Goal: Task Accomplishment & Management: Use online tool/utility

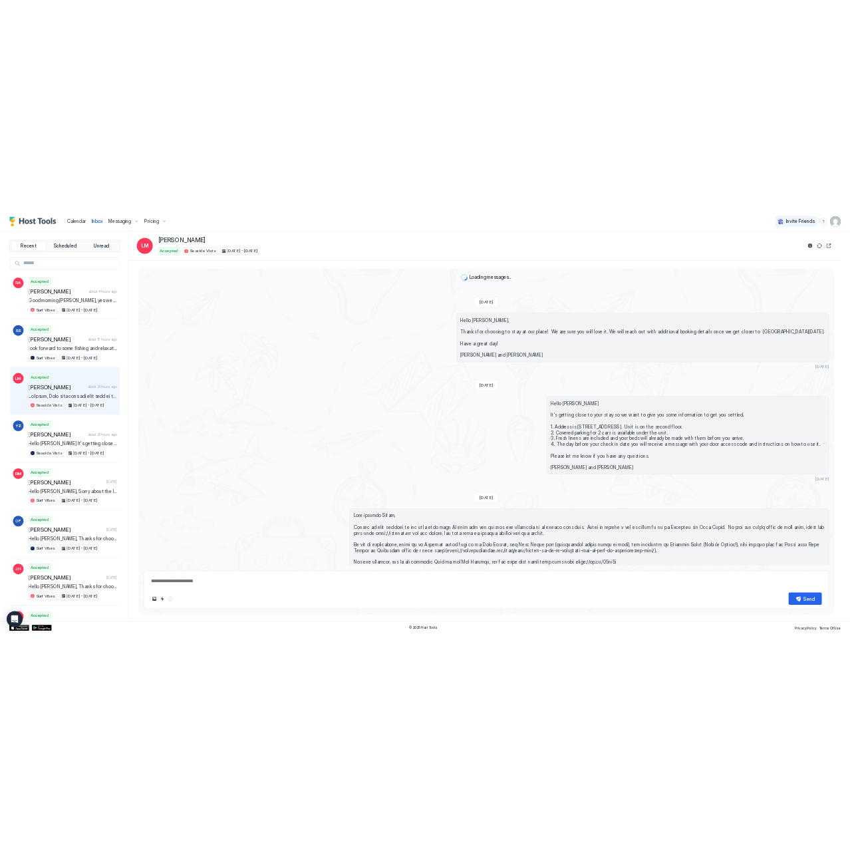
scroll to position [1688, 0]
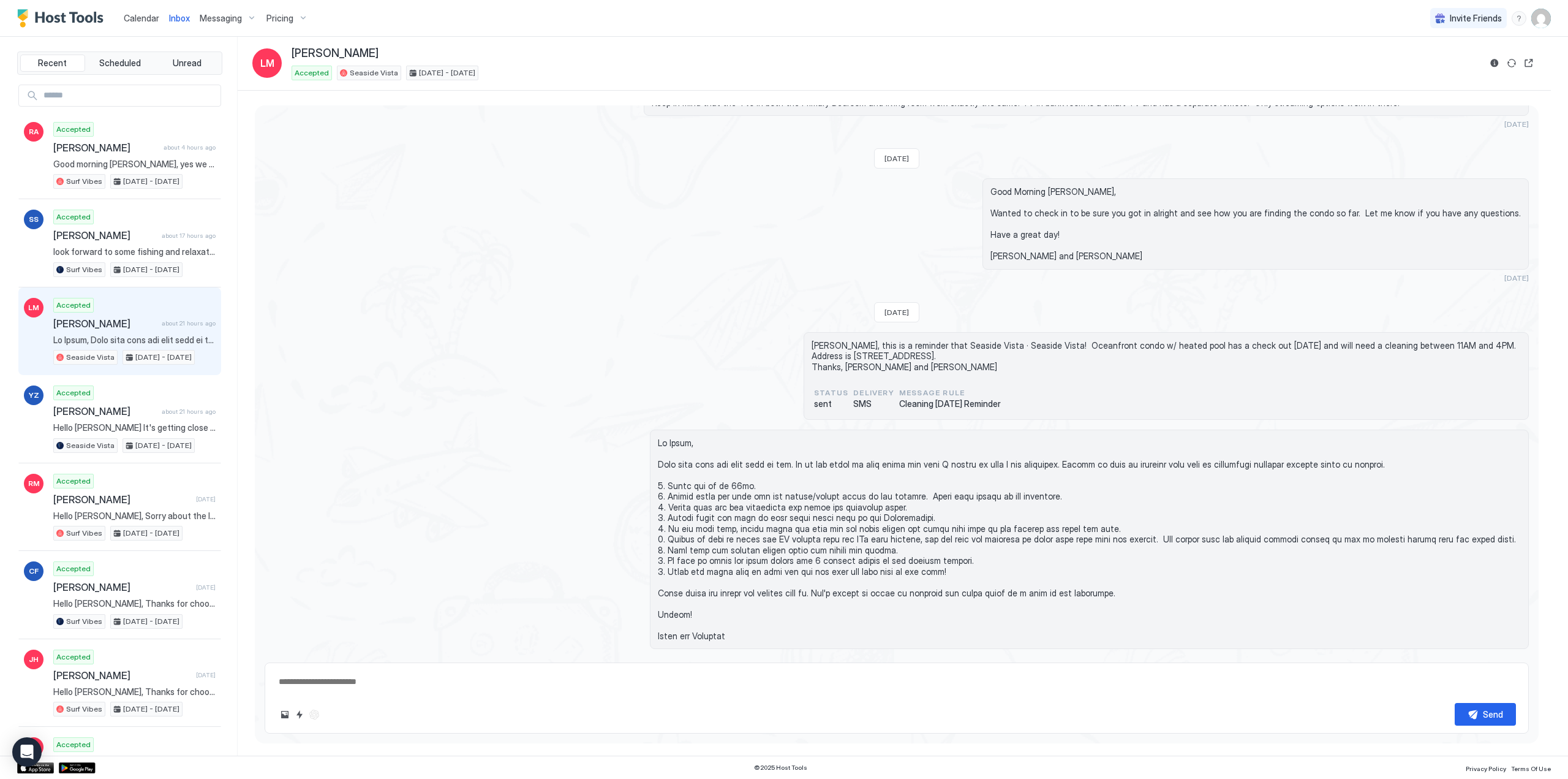
type textarea "*"
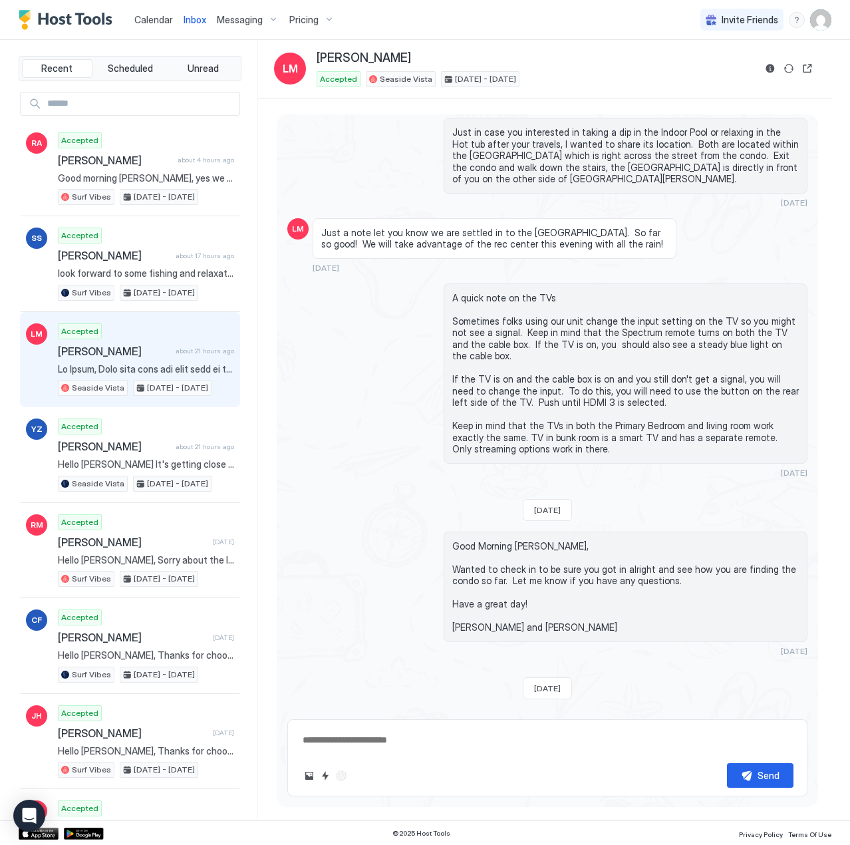
scroll to position [1991, 0]
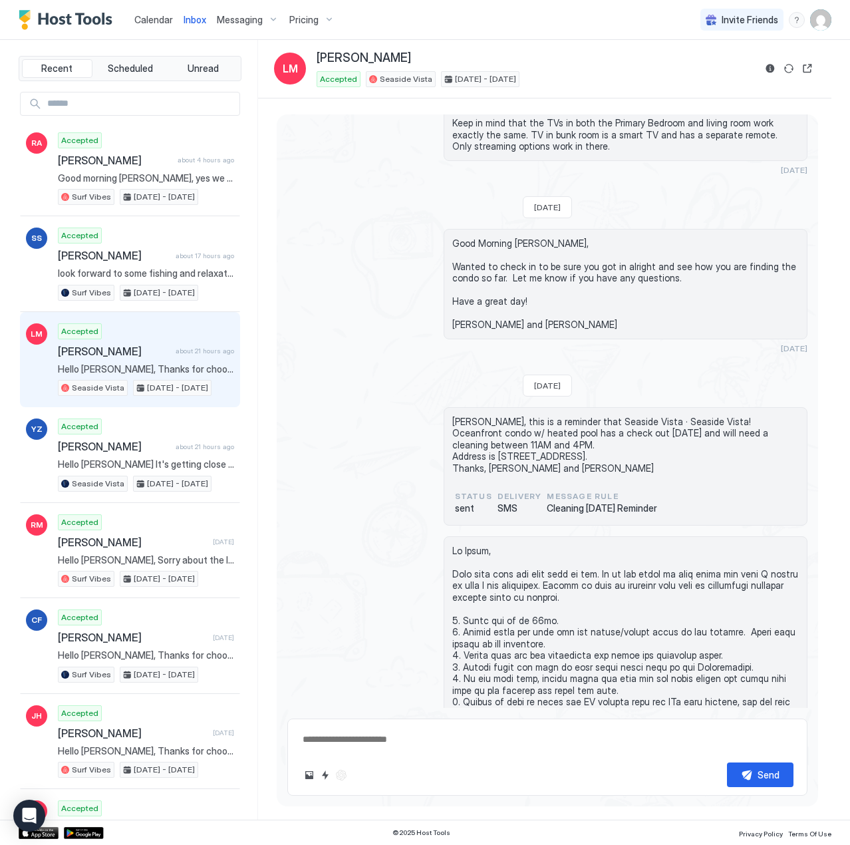
click at [156, 21] on span "Calendar" at bounding box center [153, 19] width 39 height 11
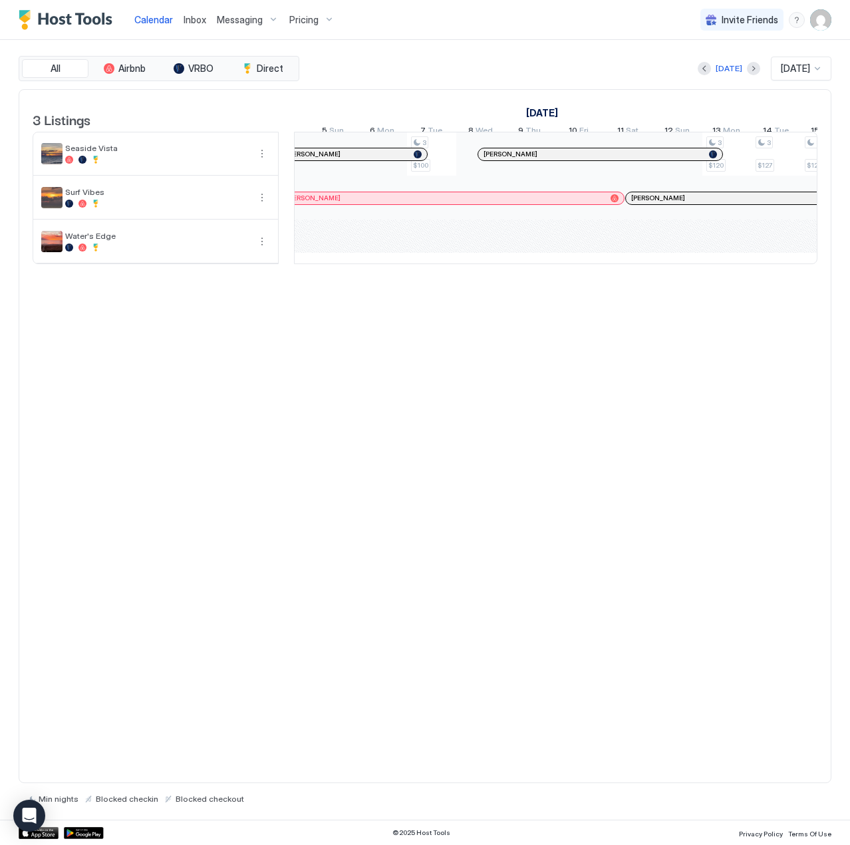
click at [812, 265] on div at bounding box center [677, 264] width 2511 height 1
click at [812, 263] on div "3 $100 3 $100 3 $100 3 $120 3 $127 3 $127 3 $206 3 $215 3 $206 3 $150 3 $163 3 …" at bounding box center [678, 197] width 2511 height 131
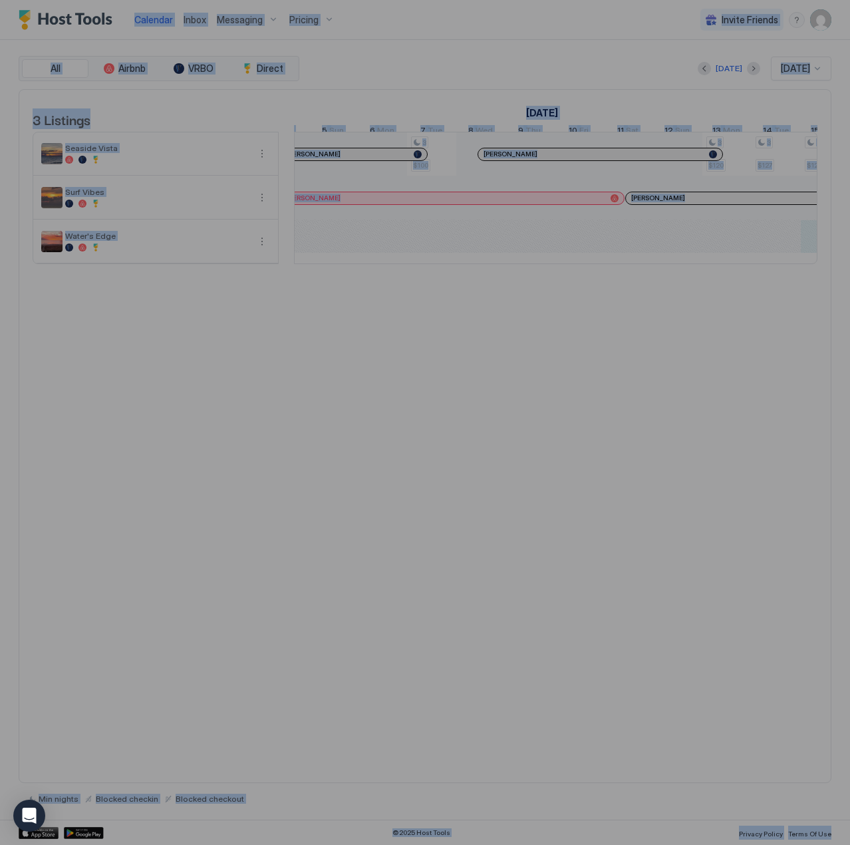
click at [812, 270] on div at bounding box center [425, 422] width 850 height 845
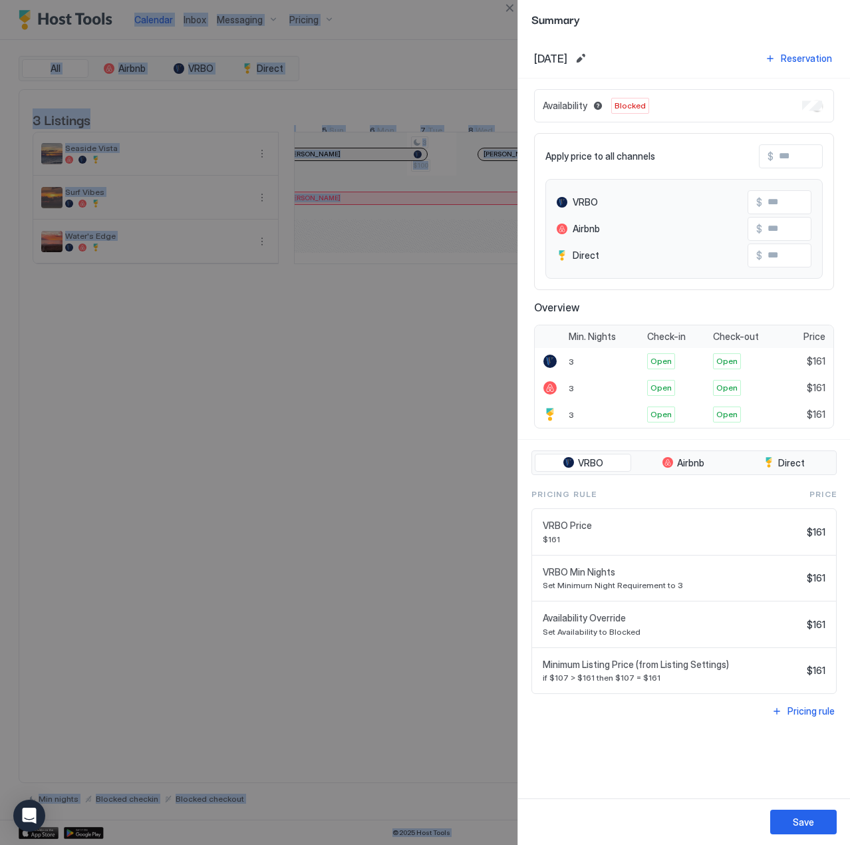
click at [431, 301] on div at bounding box center [425, 422] width 850 height 845
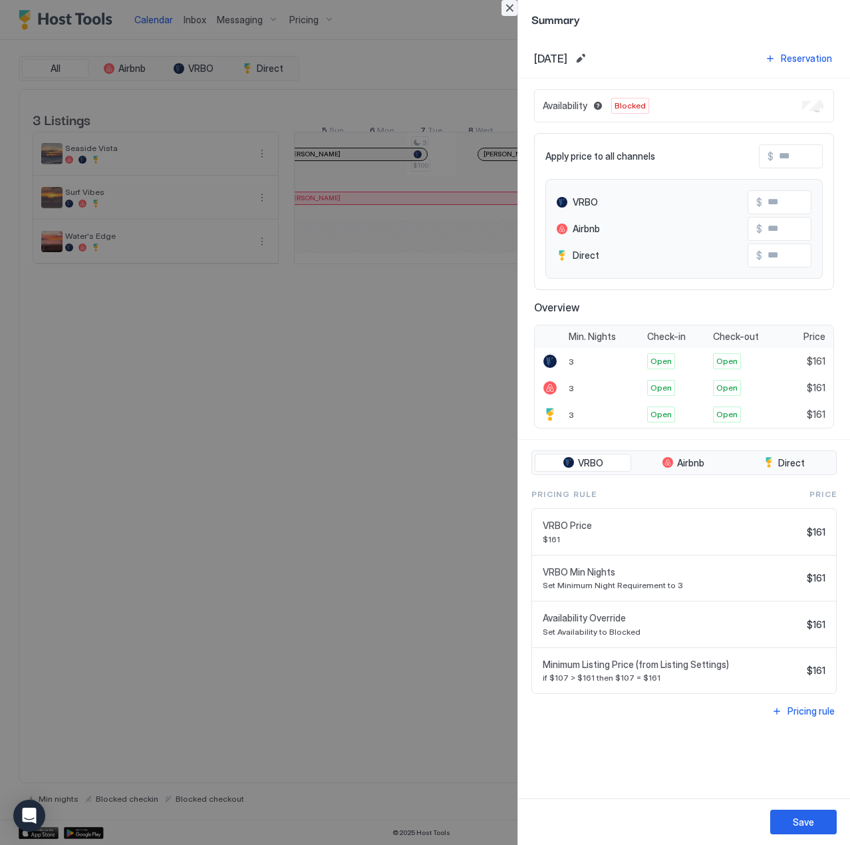
click at [504, 8] on button "Close" at bounding box center [510, 8] width 16 height 16
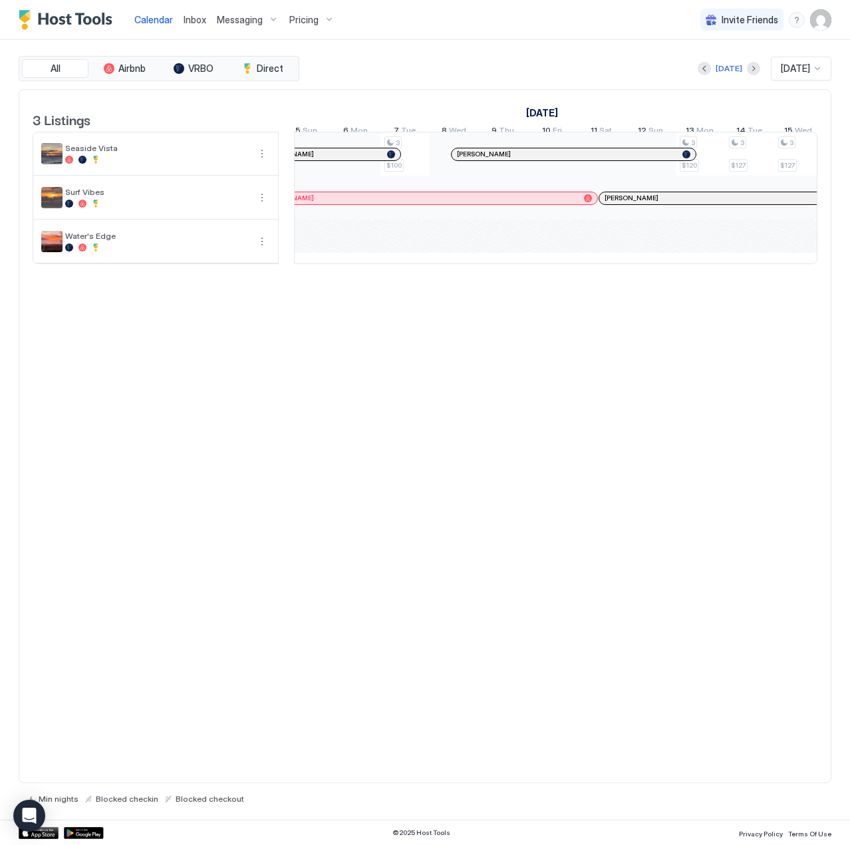
scroll to position [0, 961]
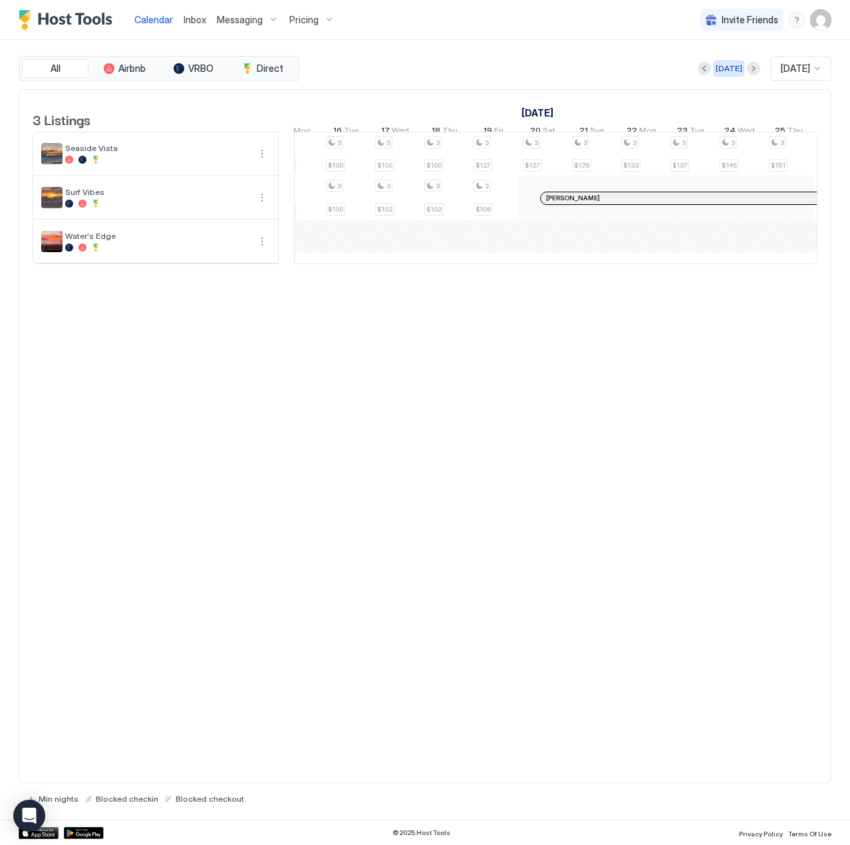
click at [716, 67] on div "[DATE]" at bounding box center [729, 69] width 27 height 12
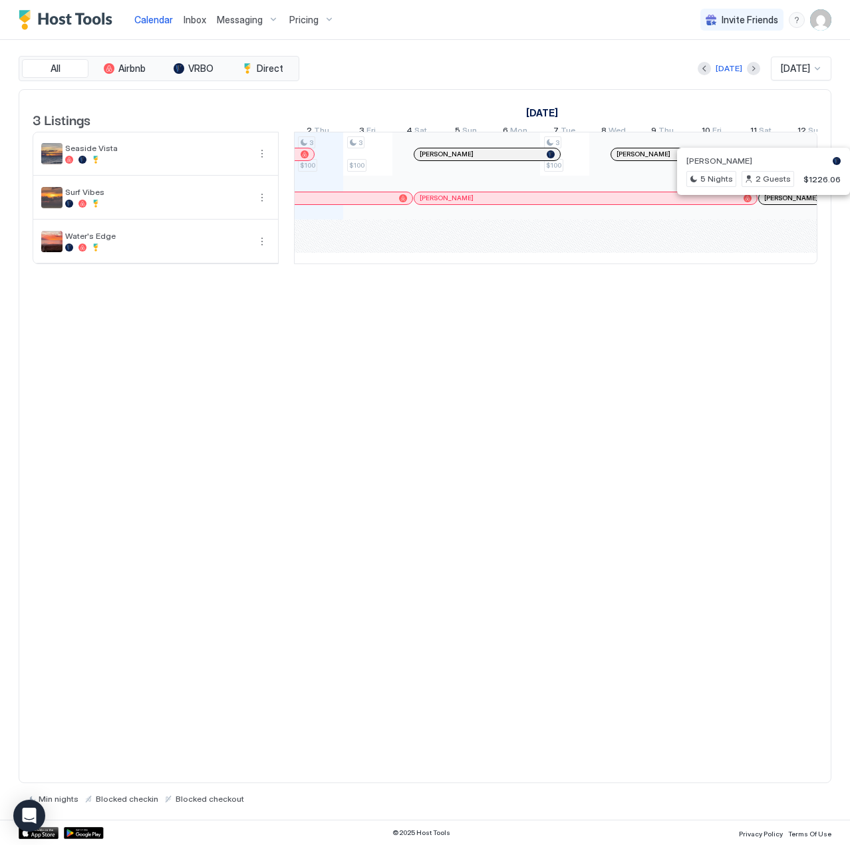
click at [771, 204] on div at bounding box center [771, 198] width 11 height 11
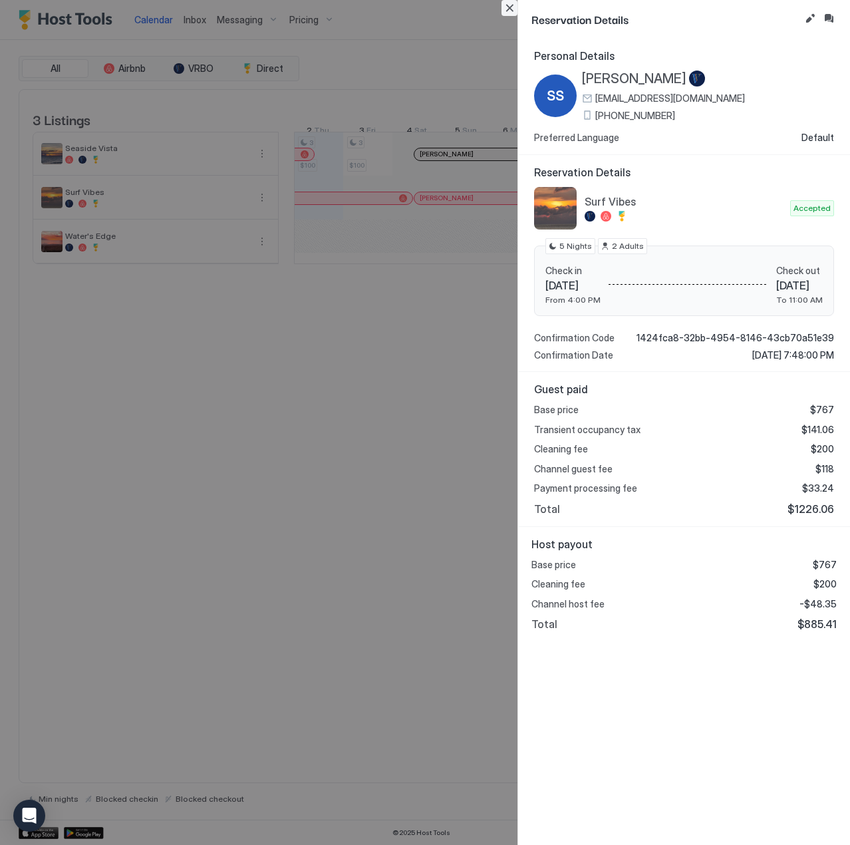
drag, startPoint x: 502, startPoint y: 4, endPoint x: 520, endPoint y: 18, distance: 22.8
click at [502, 4] on button "Close" at bounding box center [510, 8] width 16 height 16
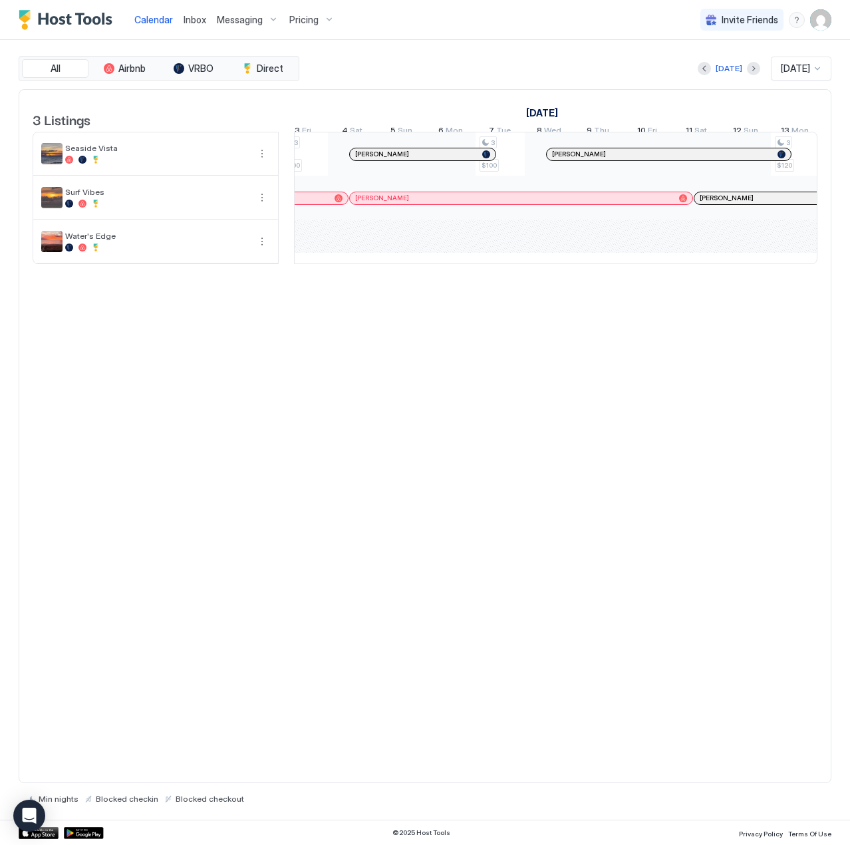
scroll to position [0, 818]
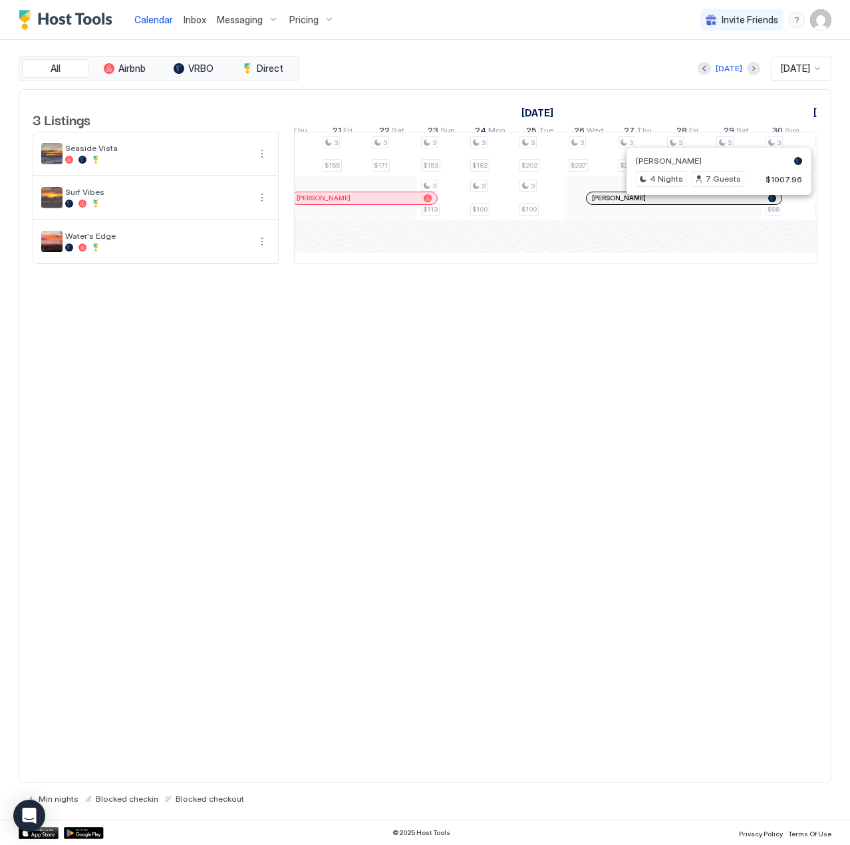
click at [713, 204] on div at bounding box center [714, 198] width 11 height 11
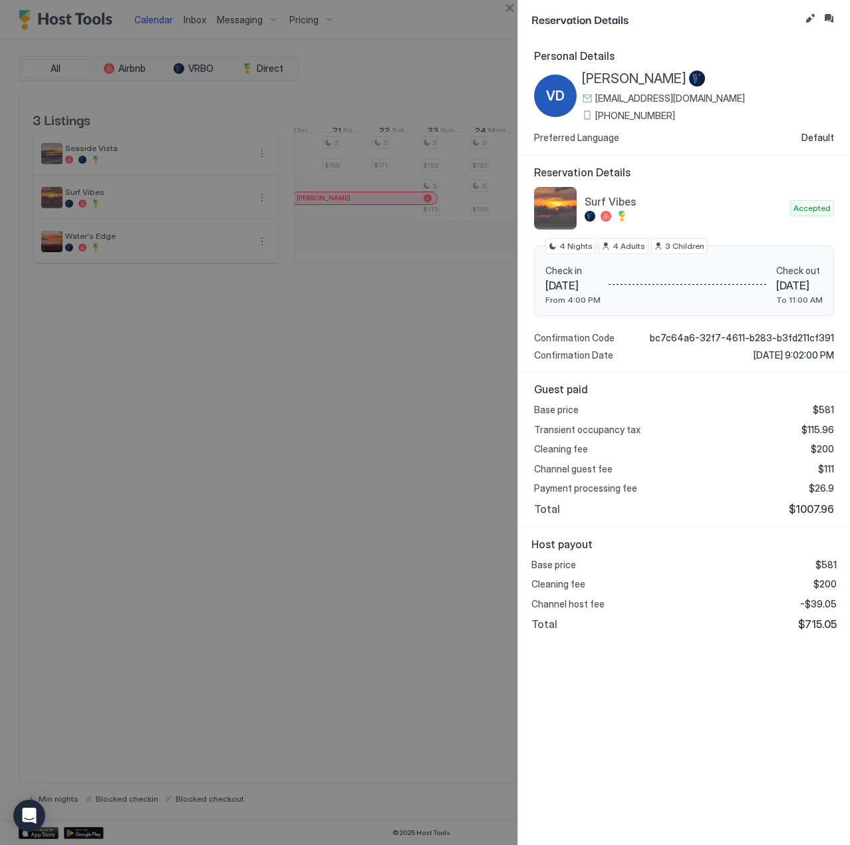
drag, startPoint x: 724, startPoint y: 434, endPoint x: 736, endPoint y: 414, distance: 22.9
click at [724, 434] on div "Transient occupancy tax $115.96" at bounding box center [684, 430] width 300 height 12
click at [512, 9] on button "Close" at bounding box center [510, 8] width 16 height 16
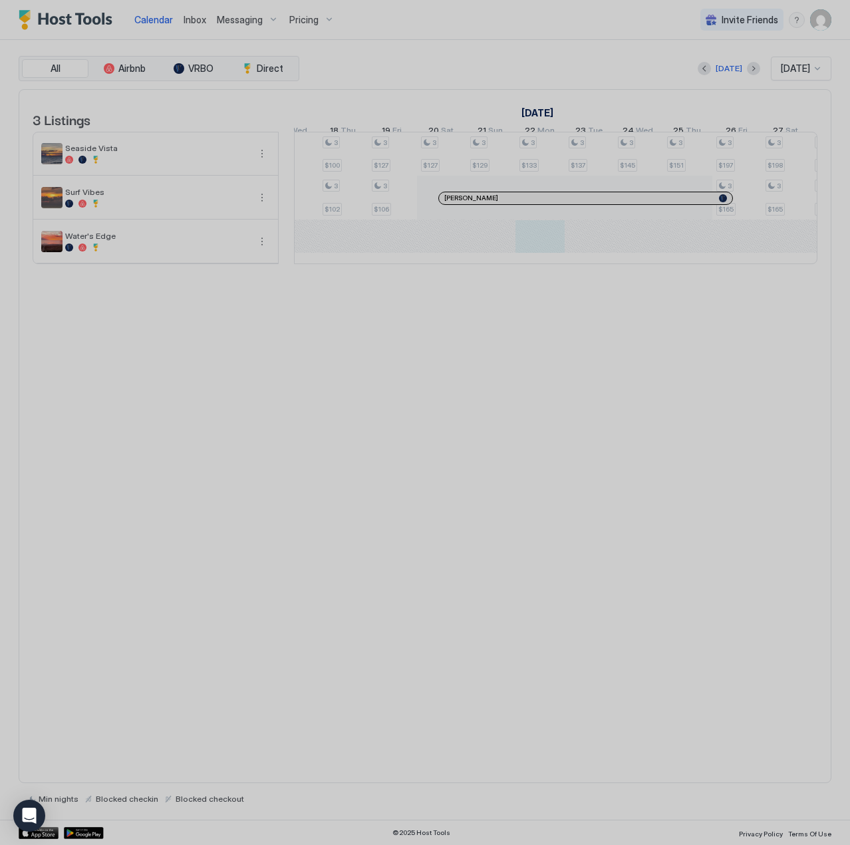
click at [492, 171] on div at bounding box center [425, 422] width 850 height 845
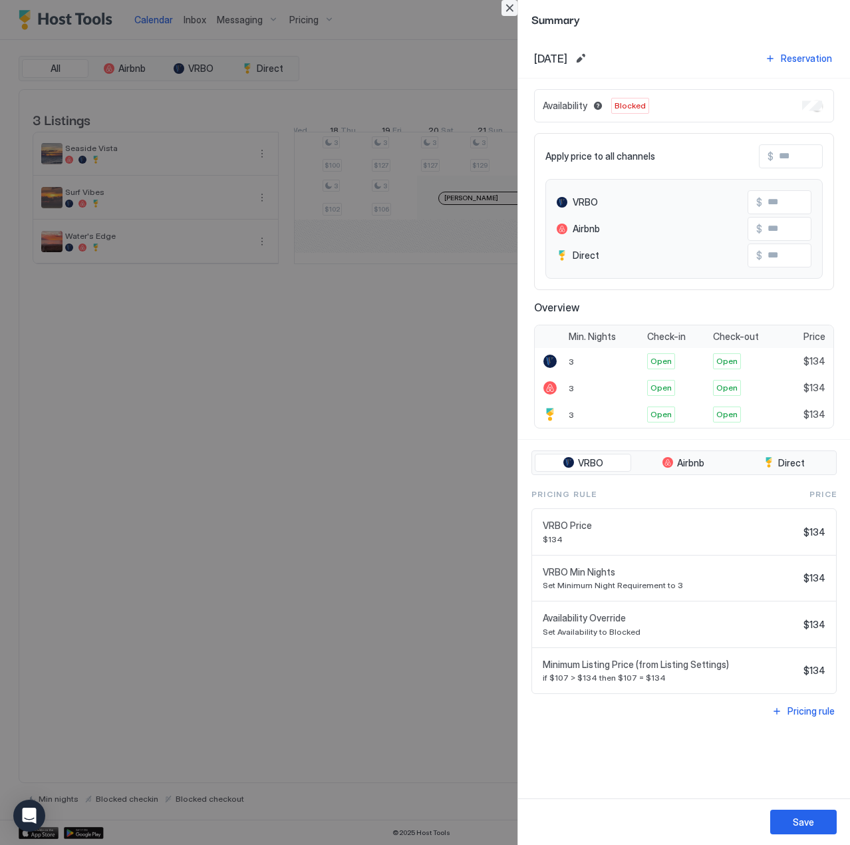
click at [506, 6] on button "Close" at bounding box center [510, 8] width 16 height 16
